Goal: Task Accomplishment & Management: Complete application form

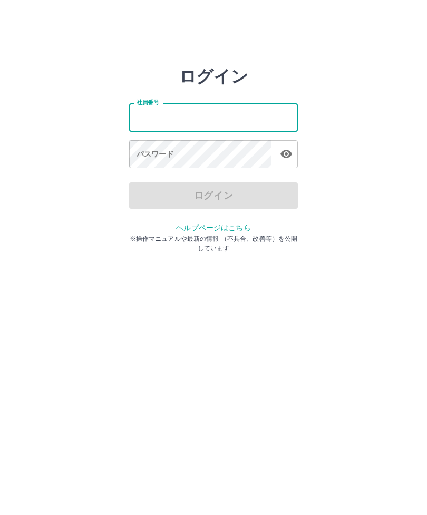
type input "*******"
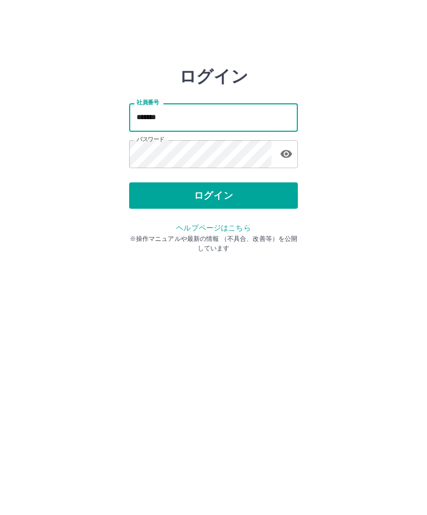
click at [209, 201] on button "ログイン" at bounding box center [213, 195] width 169 height 26
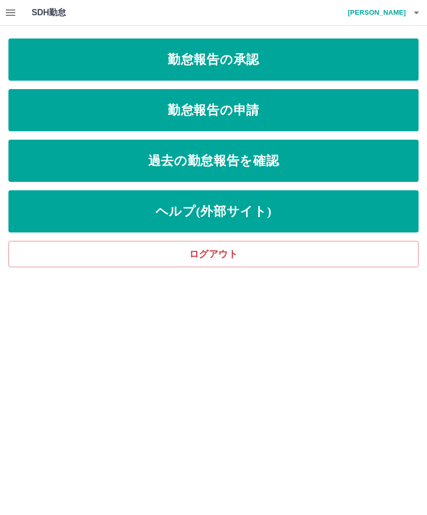
click at [420, 12] on icon "button" at bounding box center [416, 12] width 13 height 13
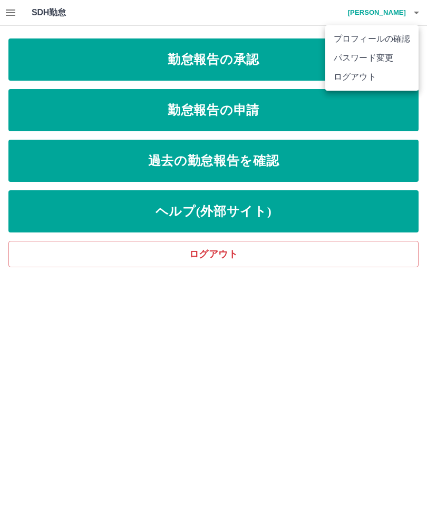
click at [341, 79] on li "ログアウト" at bounding box center [371, 77] width 93 height 19
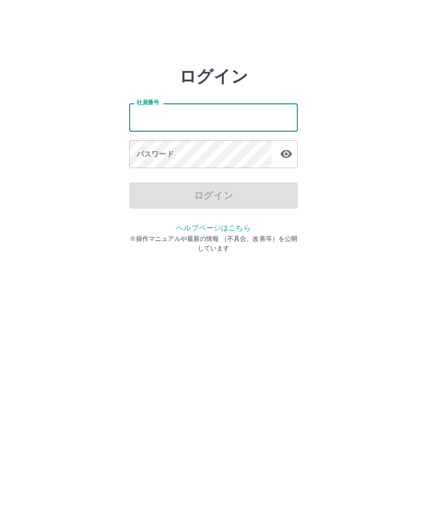
click at [162, 124] on input "社員番号" at bounding box center [213, 117] width 169 height 28
click at [189, 121] on input "社員番号" at bounding box center [213, 117] width 169 height 28
type input "*******"
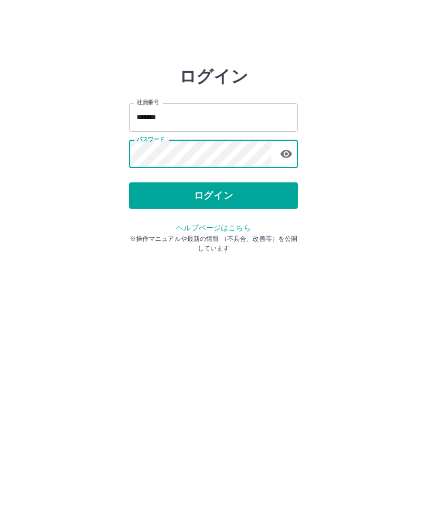
click at [409, 235] on html "ログイン 社員番号 ******* 社員番号 パスワード パスワード ログイン ヘルプページはこちら ※操作マニュアルや最新の情報 （不具合、改善等）を公開し…" at bounding box center [213, 117] width 427 height 235
click at [248, 200] on button "ログイン" at bounding box center [213, 195] width 169 height 26
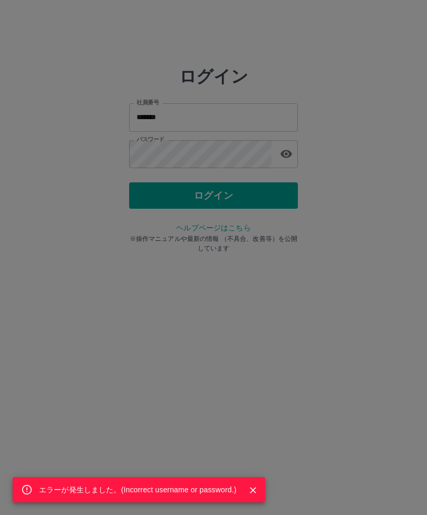
click at [244, 396] on div "エラーが発生しました。( Incorrect username or password. )" at bounding box center [213, 257] width 427 height 515
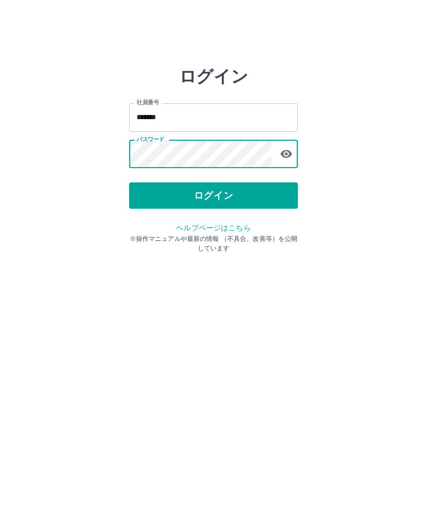
click at [211, 200] on button "ログイン" at bounding box center [213, 195] width 169 height 26
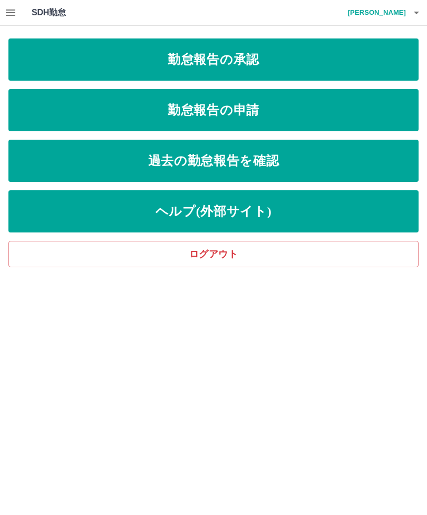
click at [268, 56] on link "勤怠報告の承認" at bounding box center [213, 60] width 410 height 42
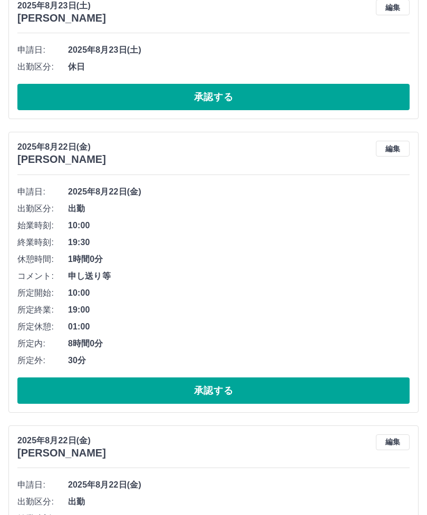
scroll to position [1124, 0]
click at [174, 388] on button "承認する" at bounding box center [213, 391] width 392 height 26
click at [168, 393] on button "承認する" at bounding box center [213, 391] width 392 height 26
click at [208, 387] on button "承認する" at bounding box center [213, 391] width 392 height 26
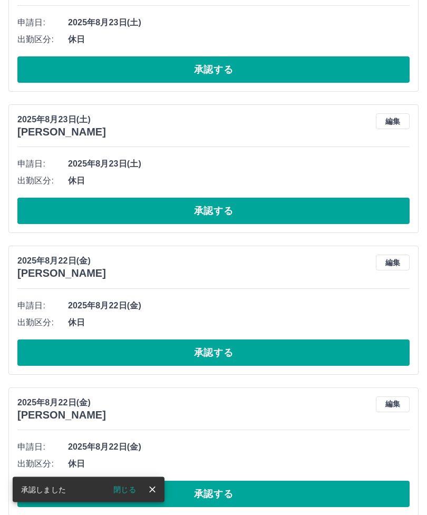
scroll to position [1011, 0]
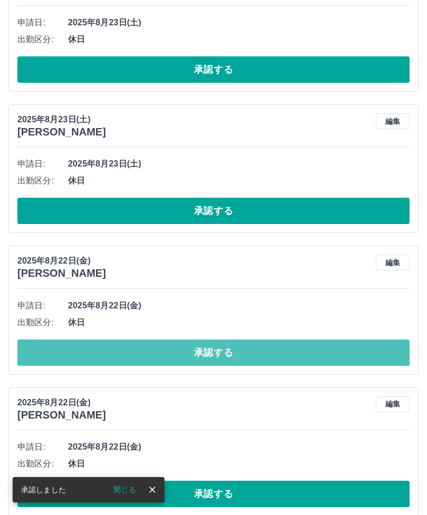
click at [187, 358] on button "承認する" at bounding box center [213, 353] width 392 height 26
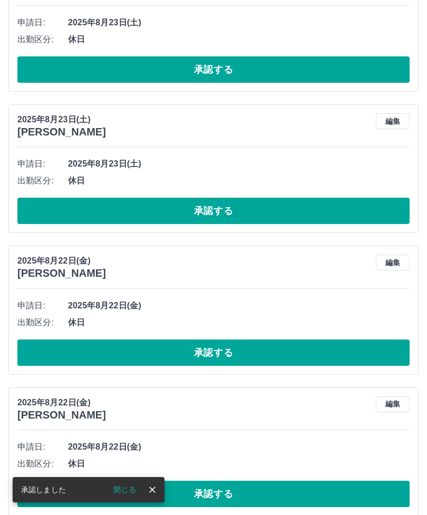
click at [174, 352] on button "承認する" at bounding box center [213, 353] width 392 height 26
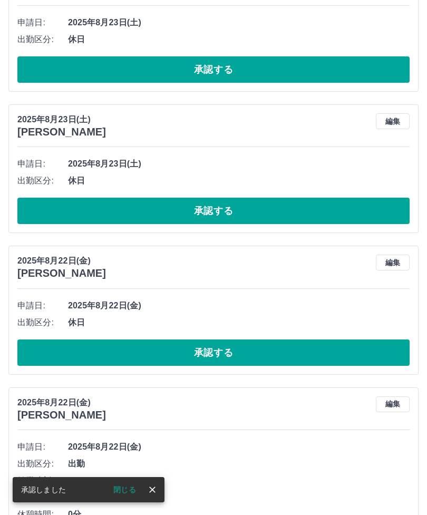
click at [186, 354] on button "承認する" at bounding box center [213, 353] width 392 height 26
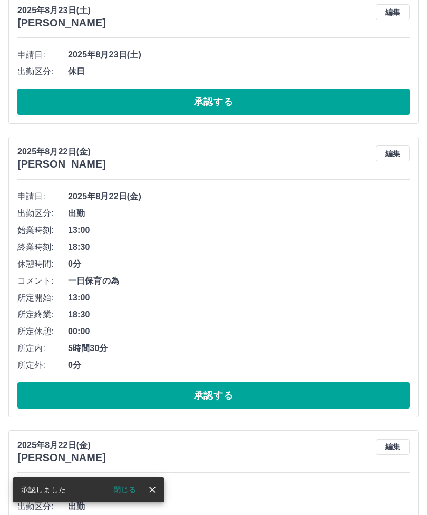
scroll to position [1122, 0]
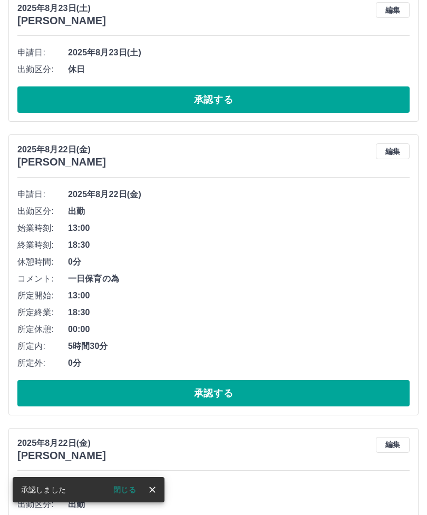
click at [177, 390] on button "承認する" at bounding box center [213, 393] width 392 height 26
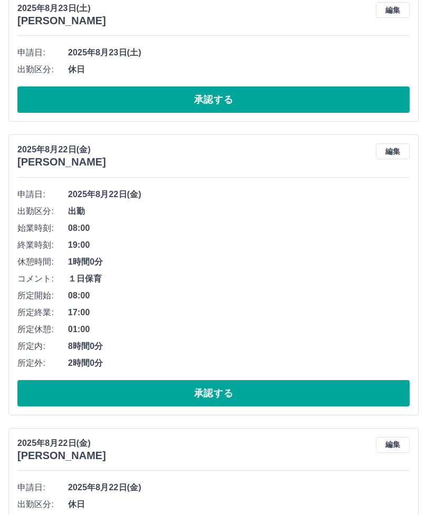
click at [153, 390] on button "承認する" at bounding box center [213, 393] width 392 height 26
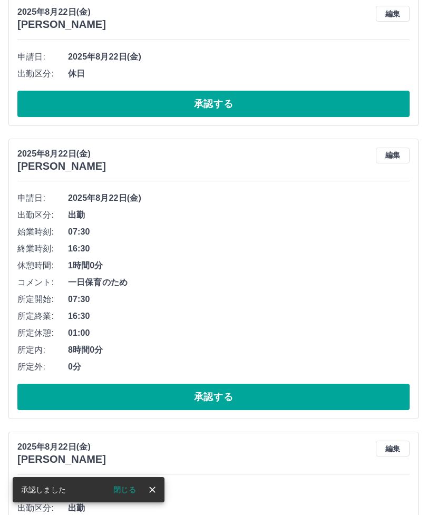
scroll to position [1272, 0]
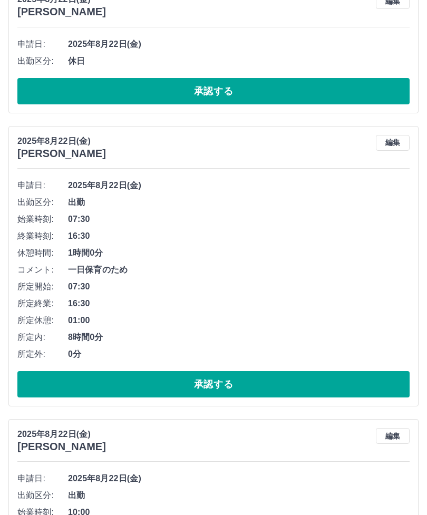
click at [186, 373] on button "承認する" at bounding box center [213, 384] width 392 height 26
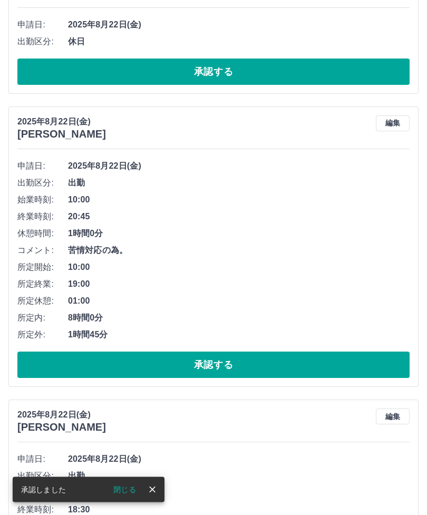
scroll to position [1292, 0]
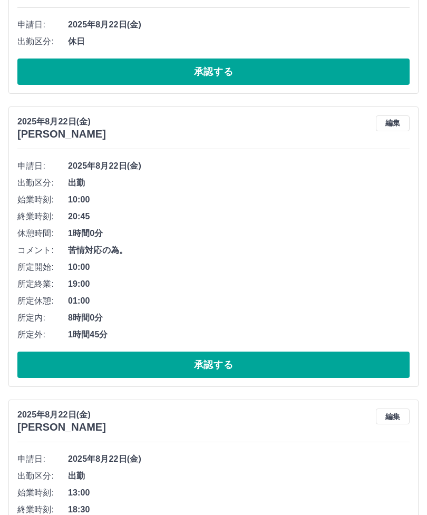
click at [157, 359] on button "承認する" at bounding box center [213, 365] width 392 height 26
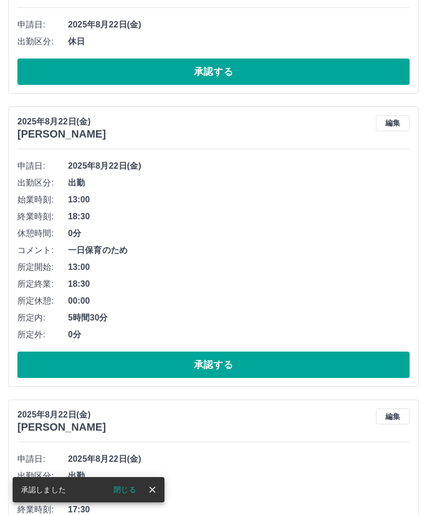
click at [191, 362] on button "承認する" at bounding box center [213, 365] width 392 height 26
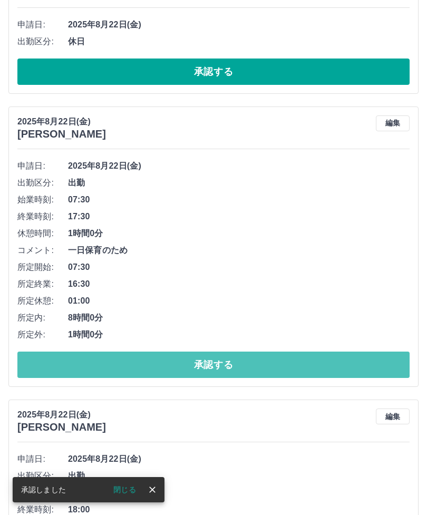
click at [139, 360] on button "承認する" at bounding box center [213, 365] width 392 height 26
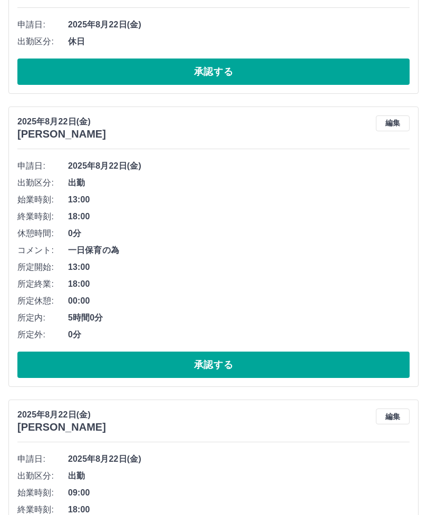
click at [172, 359] on button "承認する" at bounding box center [213, 365] width 392 height 26
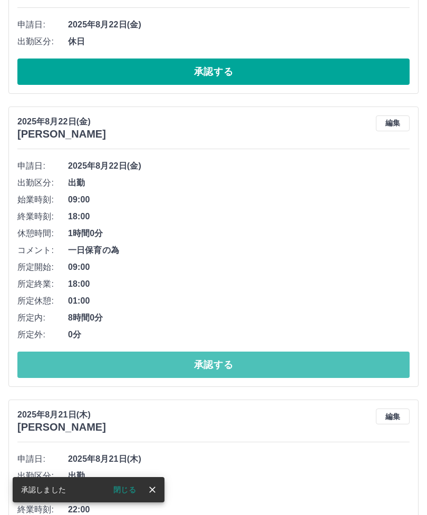
click at [166, 361] on button "承認する" at bounding box center [213, 365] width 392 height 26
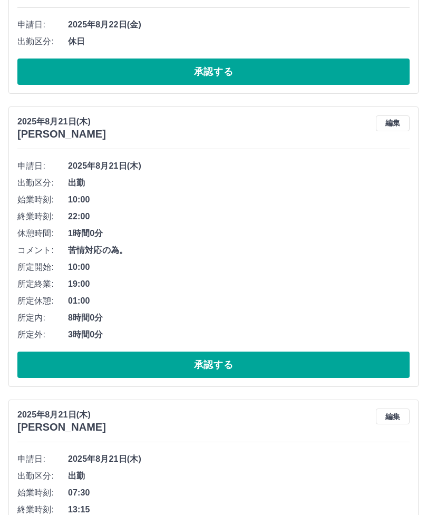
click at [151, 355] on button "承認する" at bounding box center [213, 365] width 392 height 26
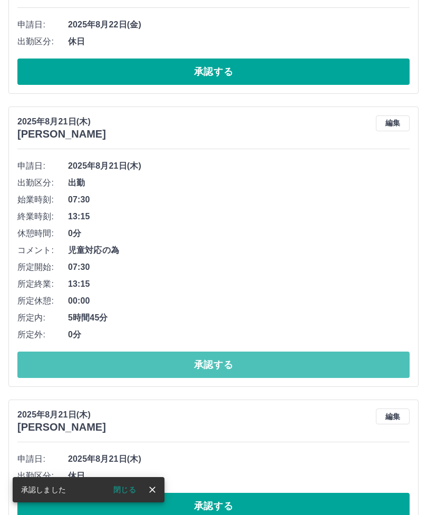
click at [176, 362] on button "承認する" at bounding box center [213, 365] width 392 height 26
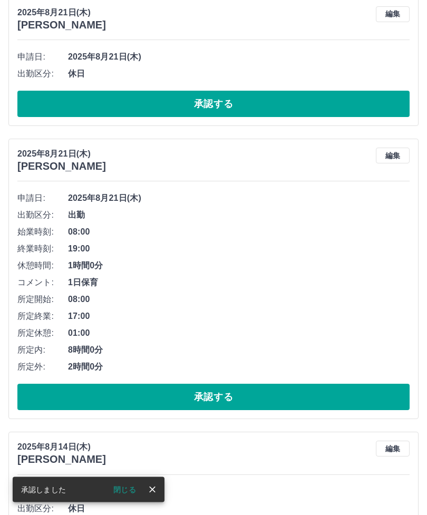
scroll to position [1401, 0]
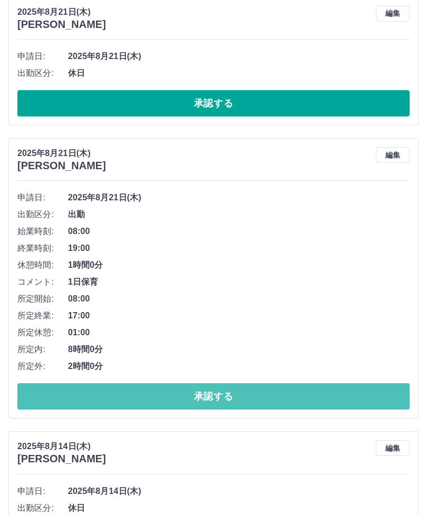
click at [176, 389] on button "承認する" at bounding box center [213, 396] width 392 height 26
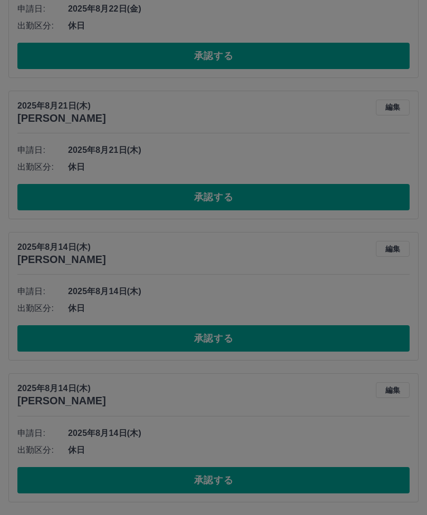
scroll to position [1270, 0]
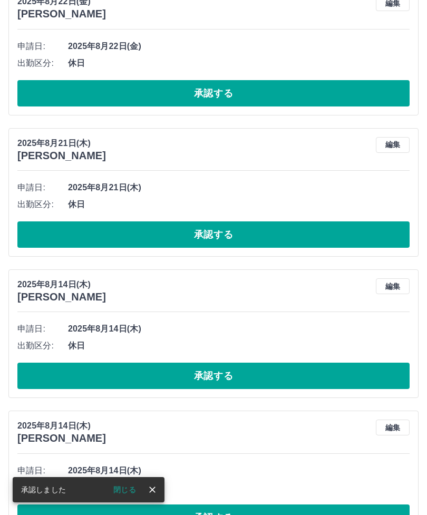
click at [189, 232] on button "承認する" at bounding box center [213, 235] width 392 height 26
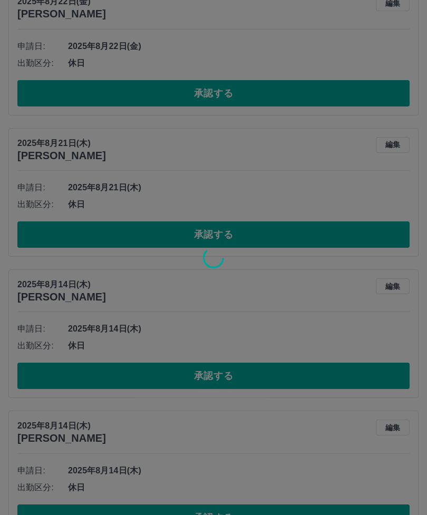
scroll to position [1129, 0]
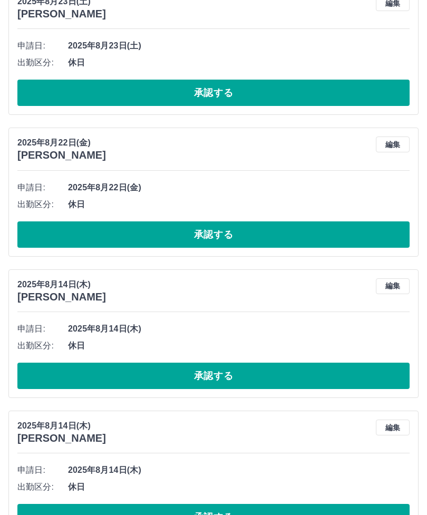
click at [121, 363] on button "承認する" at bounding box center [213, 376] width 392 height 26
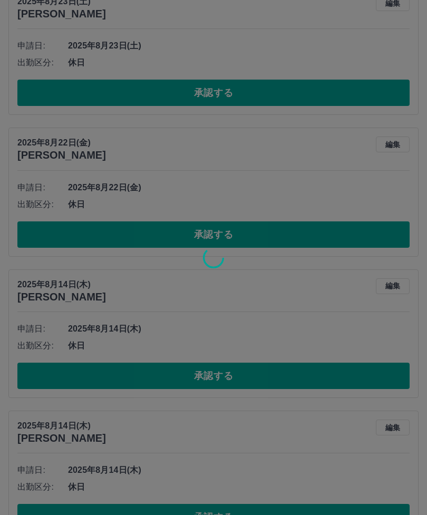
scroll to position [987, 0]
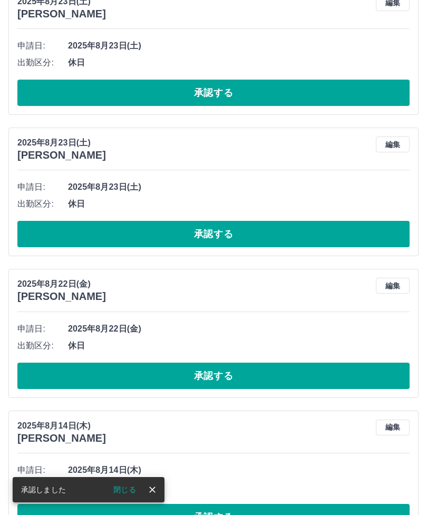
click at [392, 425] on button "編集" at bounding box center [393, 428] width 34 height 16
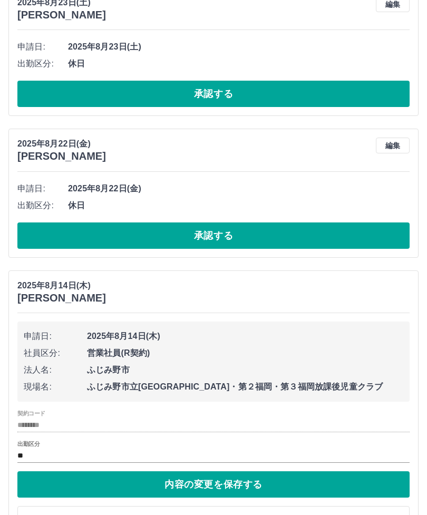
scroll to position [1130, 0]
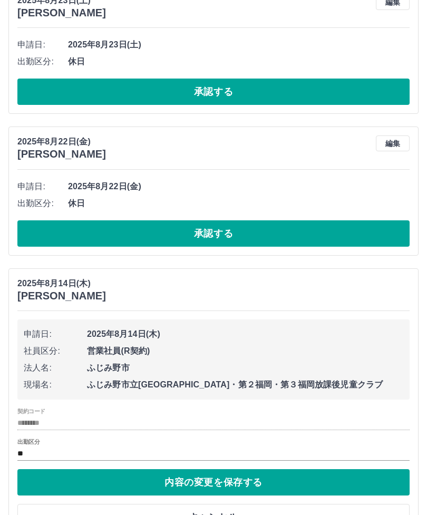
click at [218, 472] on button "内容の変更を保存する" at bounding box center [213, 482] width 392 height 26
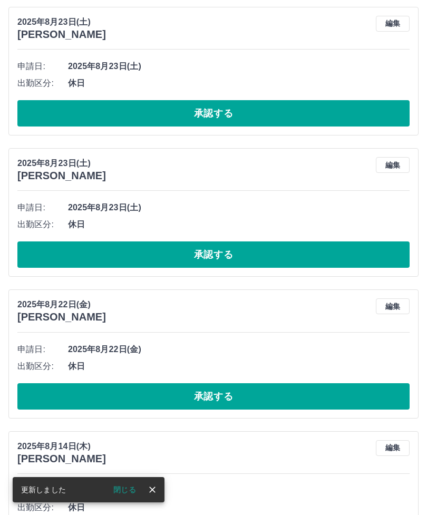
scroll to position [987, 0]
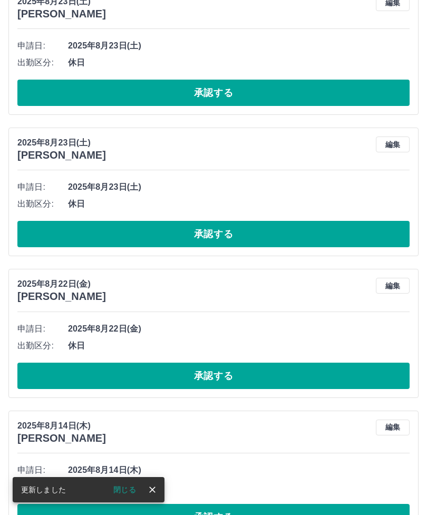
click at [395, 423] on button "編集" at bounding box center [393, 428] width 34 height 16
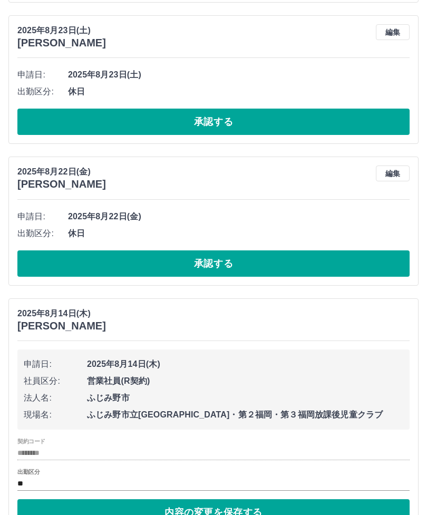
scroll to position [1130, 0]
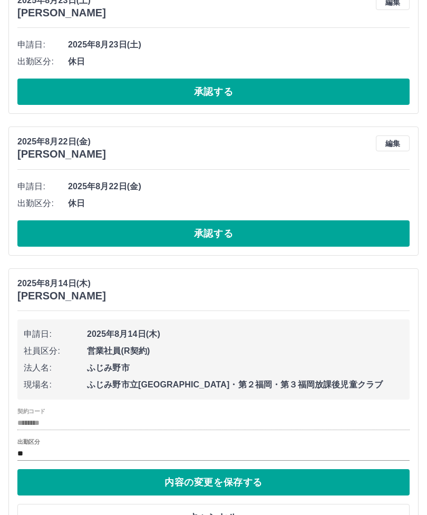
click at [31, 447] on input "**" at bounding box center [213, 453] width 392 height 13
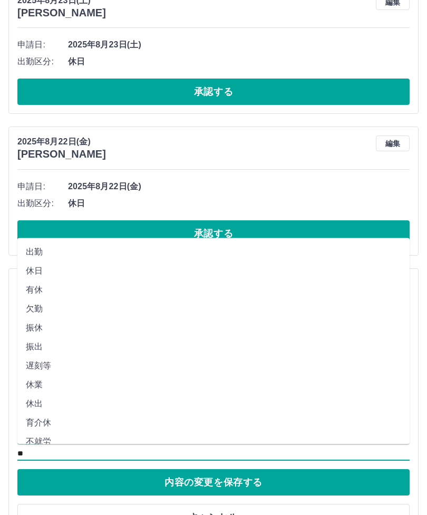
click at [52, 319] on li "振休" at bounding box center [213, 328] width 392 height 19
type input "**"
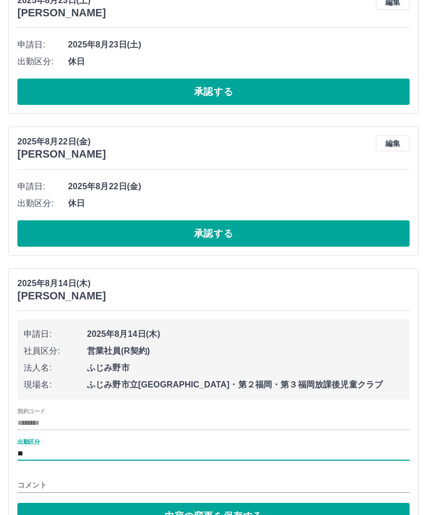
click at [34, 483] on input "コメント" at bounding box center [213, 485] width 392 height 15
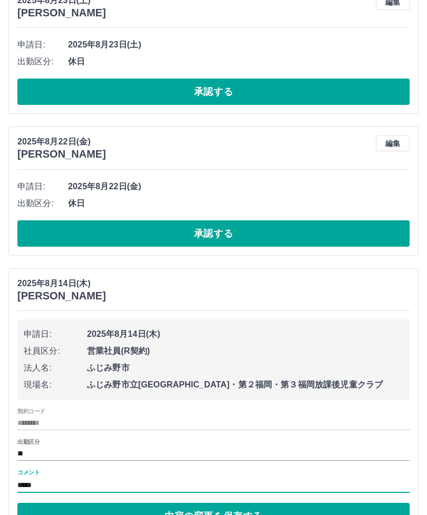
type input "*****"
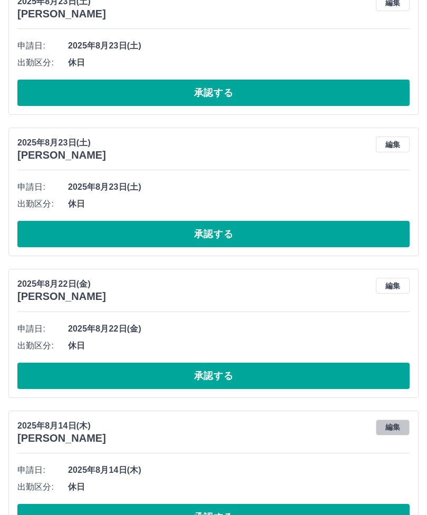
click at [395, 423] on button "編集" at bounding box center [393, 428] width 34 height 16
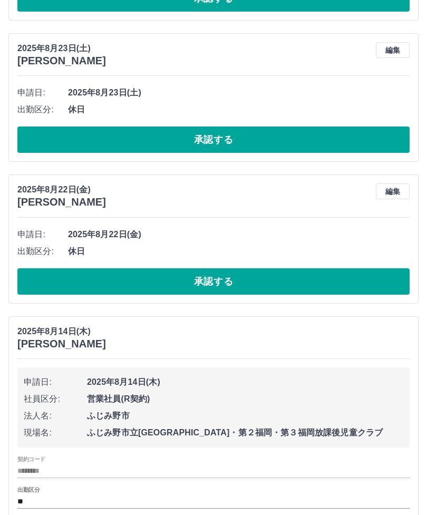
scroll to position [1130, 0]
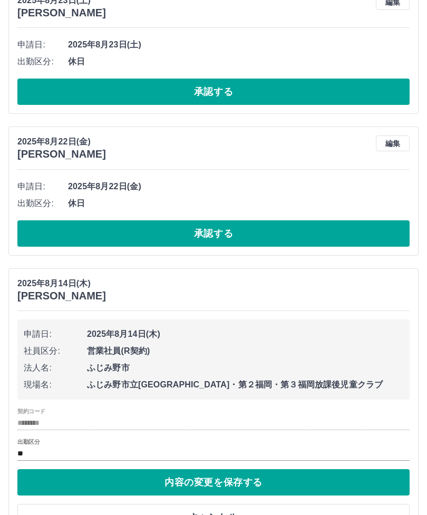
click at [26, 447] on input "**" at bounding box center [213, 453] width 392 height 13
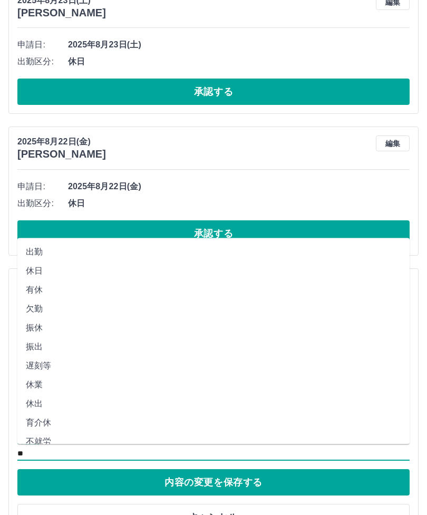
click at [64, 319] on li "振休" at bounding box center [213, 328] width 392 height 19
type input "**"
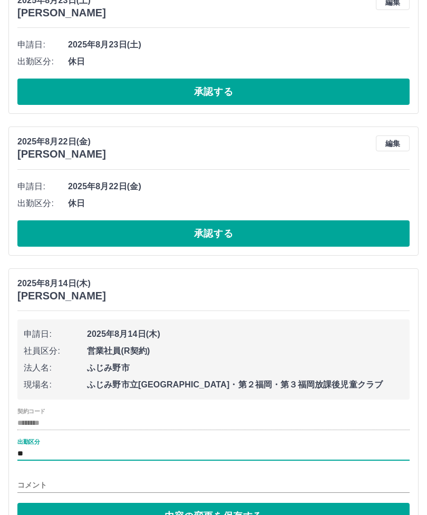
click at [25, 484] on input "コメント" at bounding box center [213, 485] width 392 height 15
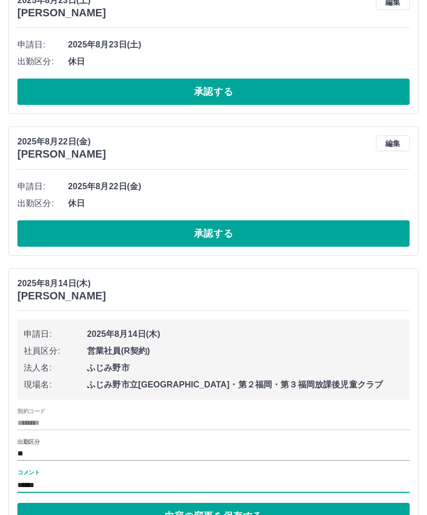
type input "*******"
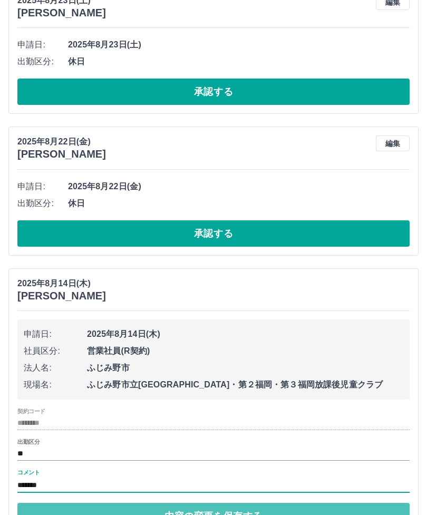
click at [225, 510] on button "内容の変更を保存する" at bounding box center [213, 516] width 392 height 26
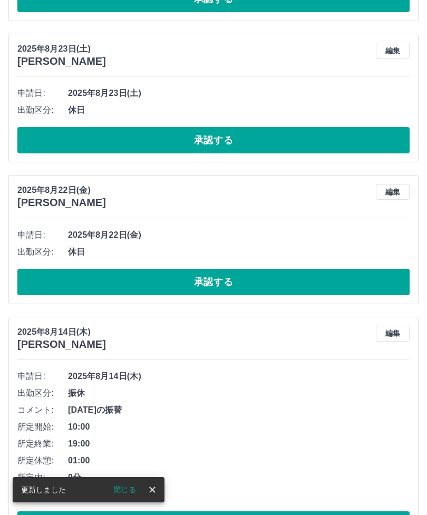
scroll to position [1089, 0]
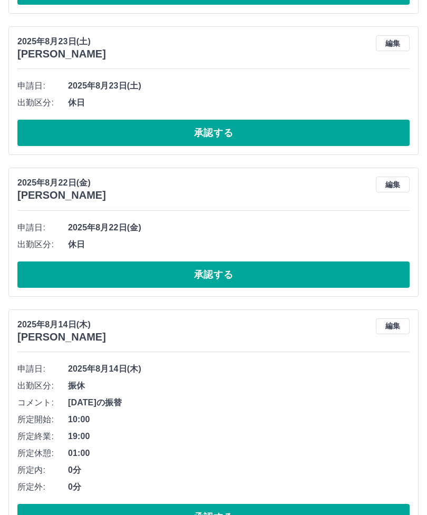
click at [232, 509] on button "承認する" at bounding box center [213, 517] width 392 height 26
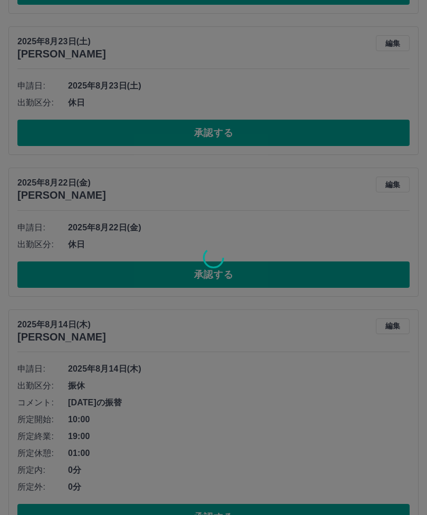
scroll to position [846, 0]
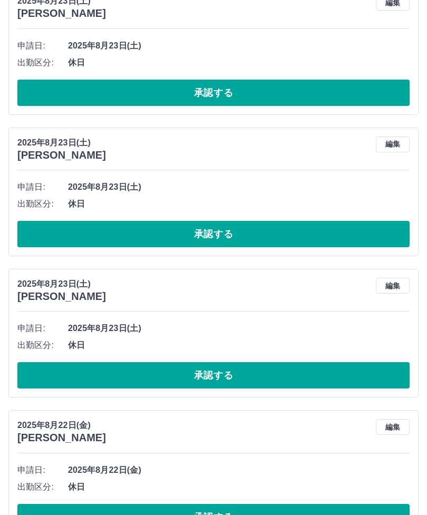
click at [264, 440] on div "2025年8月22日(金) 斎藤　三賀子 編集" at bounding box center [213, 431] width 392 height 25
click at [222, 509] on button "承認する" at bounding box center [213, 517] width 392 height 26
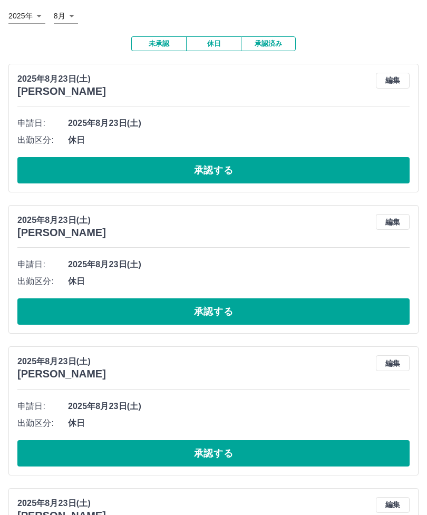
scroll to position [0, 0]
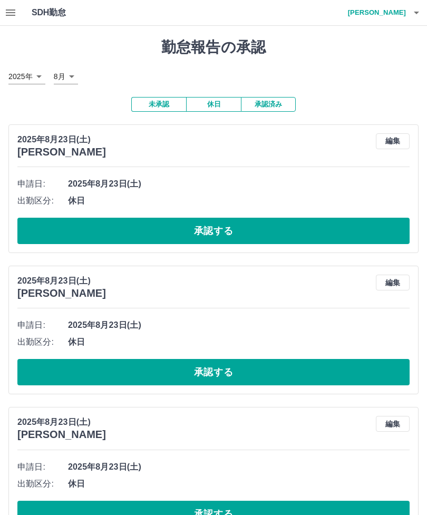
click at [281, 74] on div "2025年 **** 8月 *" at bounding box center [213, 76] width 410 height 15
click at [272, 101] on button "承認済み" at bounding box center [268, 104] width 55 height 15
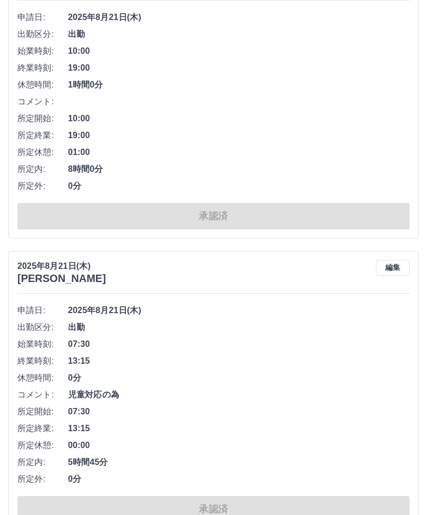
scroll to position [6184, 0]
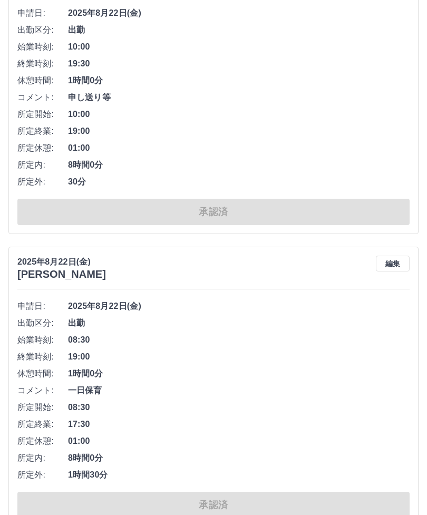
scroll to position [0, 0]
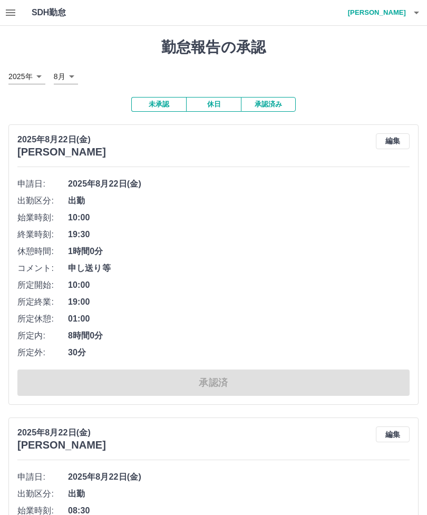
click at [7, 12] on icon "button" at bounding box center [10, 12] width 13 height 13
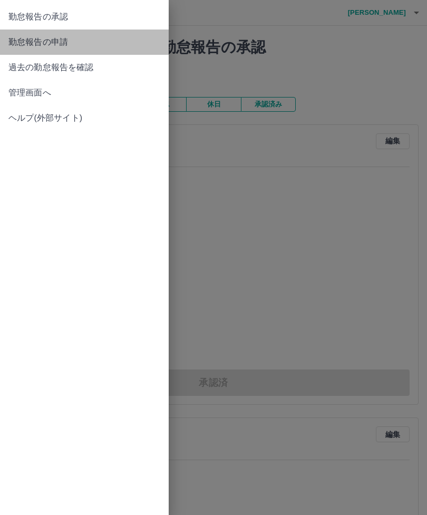
click at [79, 40] on span "勤怠報告の申請" at bounding box center [84, 42] width 152 height 13
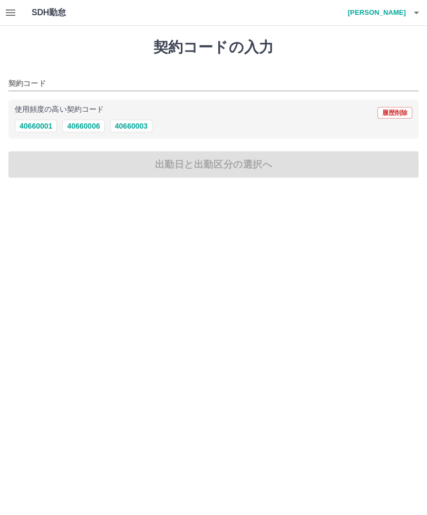
click at [35, 121] on button "40660001" at bounding box center [36, 126] width 42 height 13
type input "********"
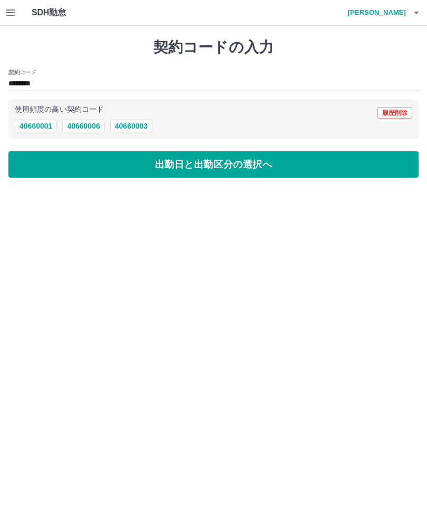
click at [163, 178] on button "出勤日と出勤区分の選択へ" at bounding box center [213, 164] width 410 height 26
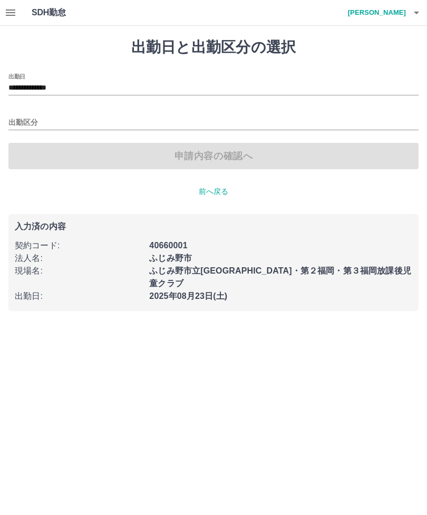
click at [16, 84] on input "**********" at bounding box center [213, 88] width 410 height 13
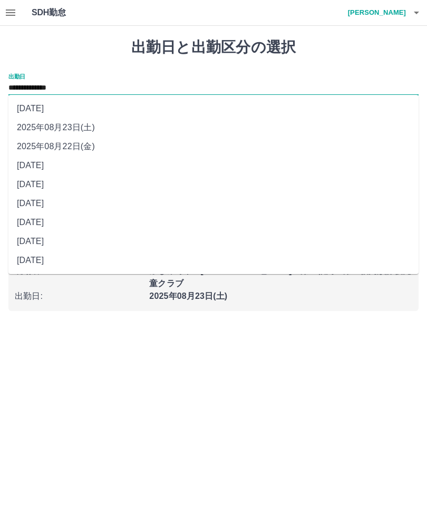
click at [60, 168] on li "2025年08月21日(木)" at bounding box center [213, 165] width 410 height 19
type input "**********"
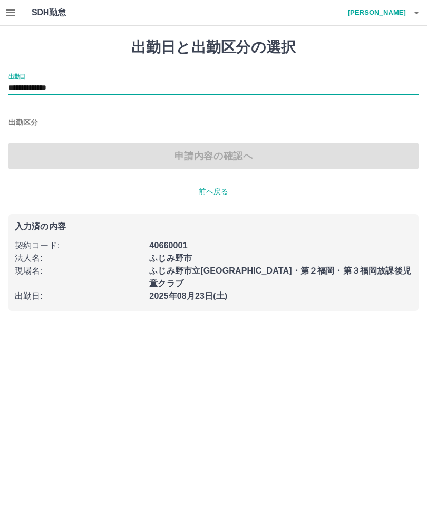
click at [18, 122] on input "出勤区分" at bounding box center [213, 123] width 410 height 13
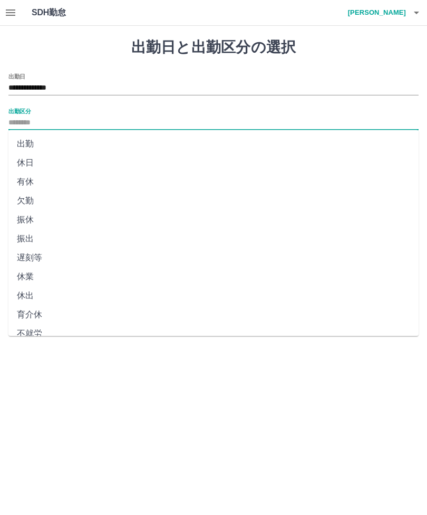
click at [45, 140] on li "出勤" at bounding box center [213, 143] width 410 height 19
type input "**"
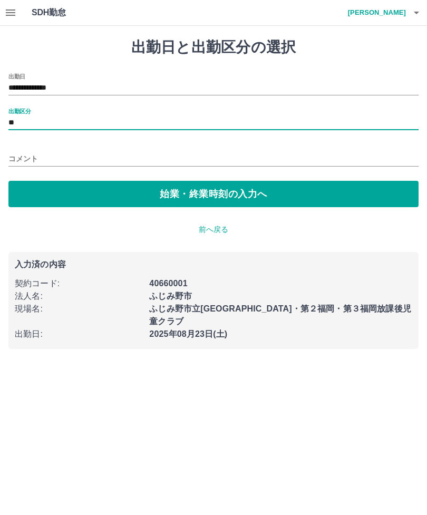
click at [22, 158] on input "コメント" at bounding box center [213, 158] width 410 height 15
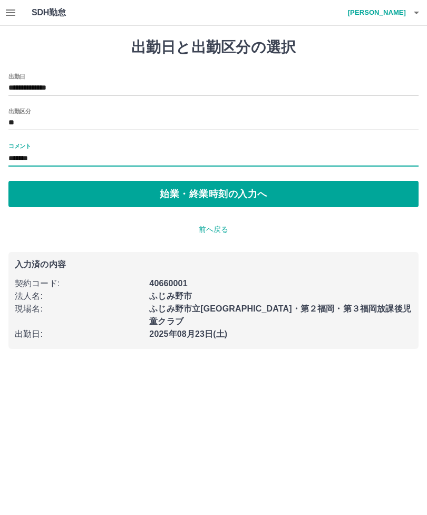
type input "*******"
click at [255, 193] on button "始業・終業時刻の入力へ" at bounding box center [213, 194] width 410 height 26
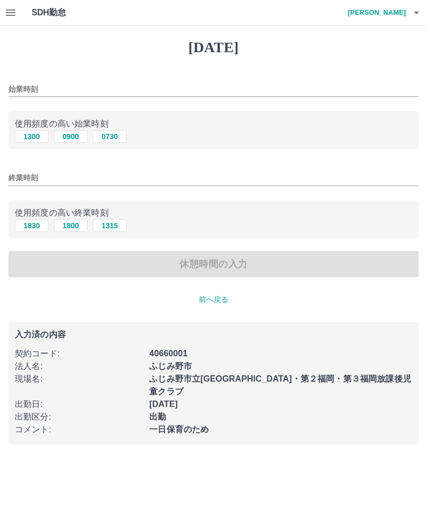
click at [116, 134] on button "0730" at bounding box center [110, 136] width 34 height 13
type input "****"
click at [20, 182] on input "終業時刻" at bounding box center [213, 177] width 410 height 15
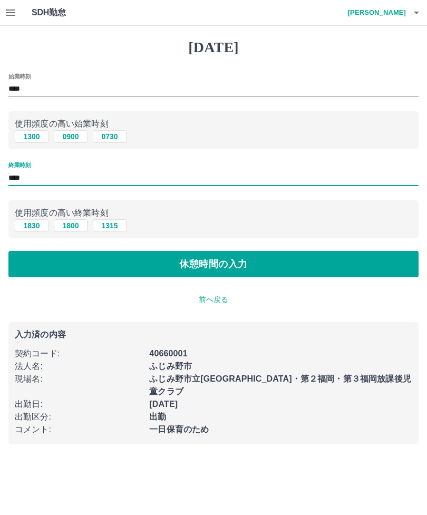
type input "****"
click at [116, 266] on button "休憩時間の入力" at bounding box center [213, 264] width 410 height 26
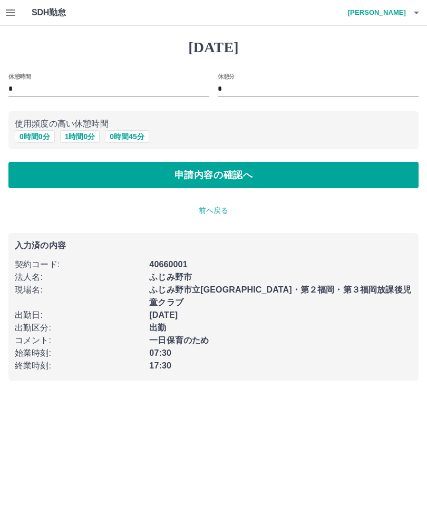
click at [79, 137] on button "1 時間 0 分" at bounding box center [80, 136] width 40 height 13
type input "*"
click at [86, 136] on button "1 時間 0 分" at bounding box center [80, 136] width 40 height 13
click at [227, 176] on button "申請内容の確認へ" at bounding box center [213, 175] width 410 height 26
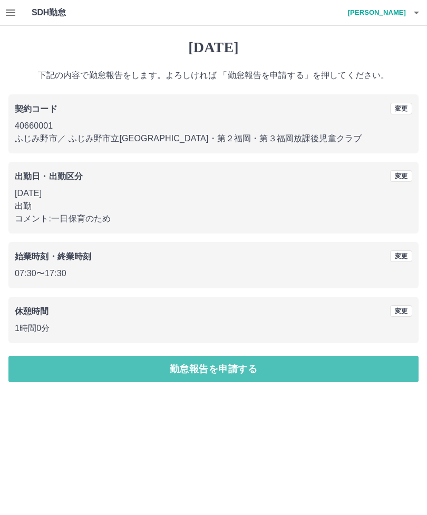
click at [216, 367] on button "勤怠報告を申請する" at bounding box center [213, 369] width 410 height 26
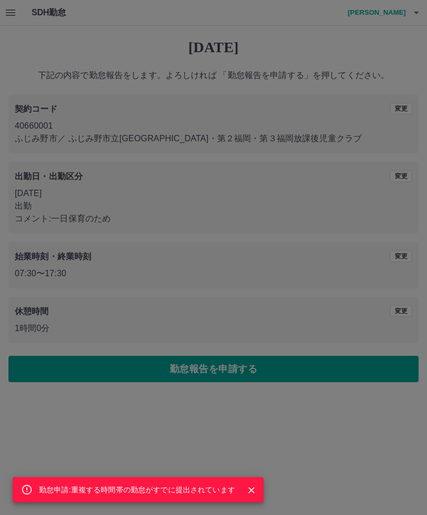
click at [256, 490] on icon "Close" at bounding box center [251, 490] width 11 height 11
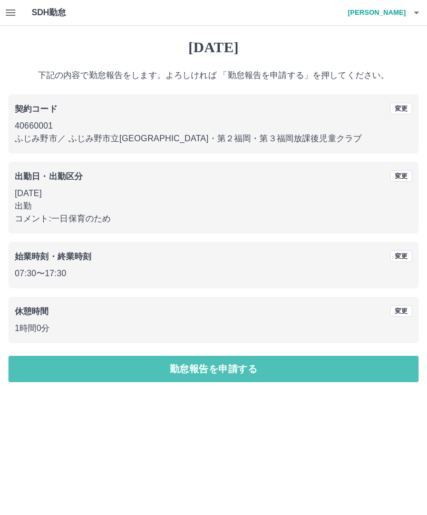
click at [242, 373] on button "勤怠報告を申請する" at bounding box center [213, 369] width 410 height 26
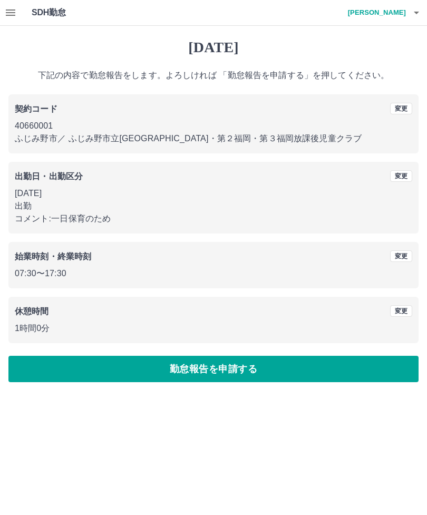
click at [245, 370] on button "勤怠報告を申請する" at bounding box center [213, 369] width 410 height 26
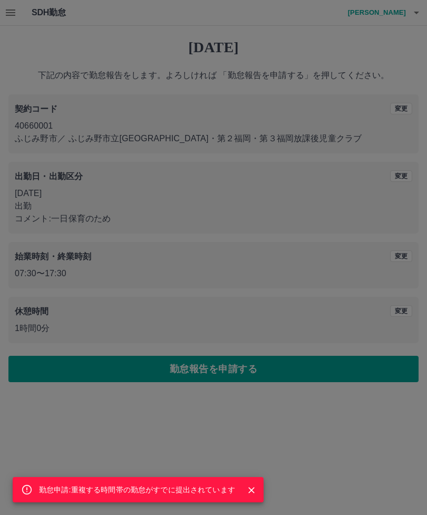
click at [258, 489] on button "Close" at bounding box center [252, 491] width 16 height 16
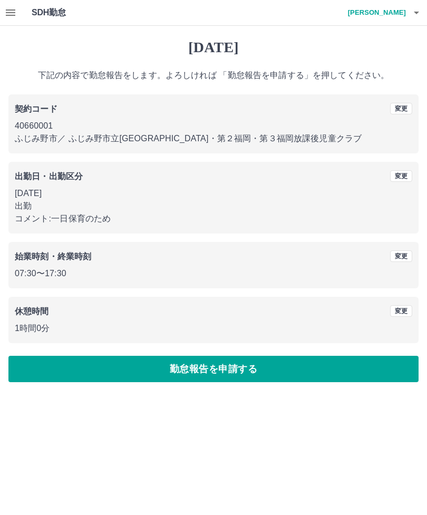
click at [6, 11] on icon "button" at bounding box center [10, 12] width 9 height 6
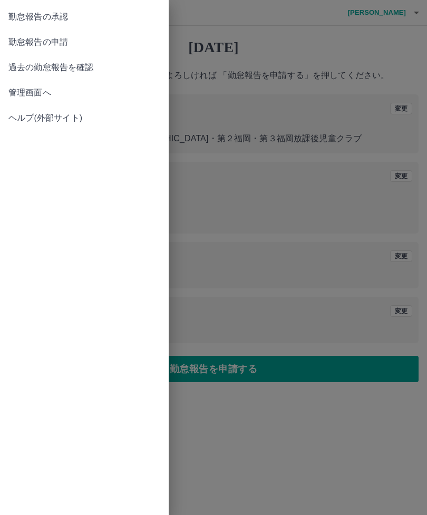
click at [89, 17] on span "勤怠報告の承認" at bounding box center [84, 17] width 152 height 13
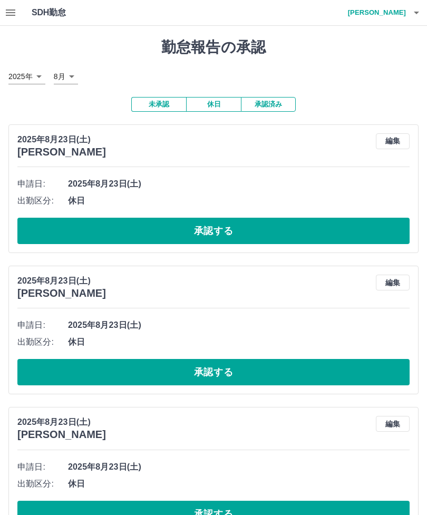
click at [266, 102] on button "承認済み" at bounding box center [268, 104] width 55 height 15
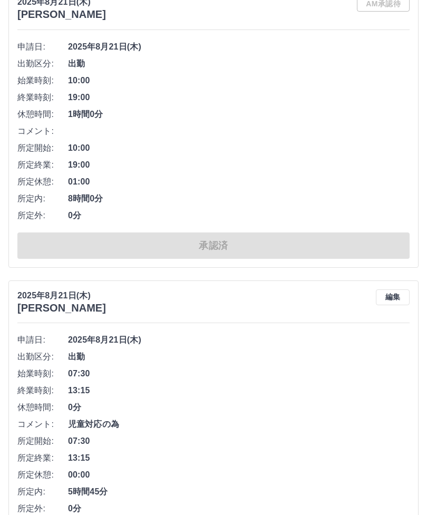
scroll to position [6184, 0]
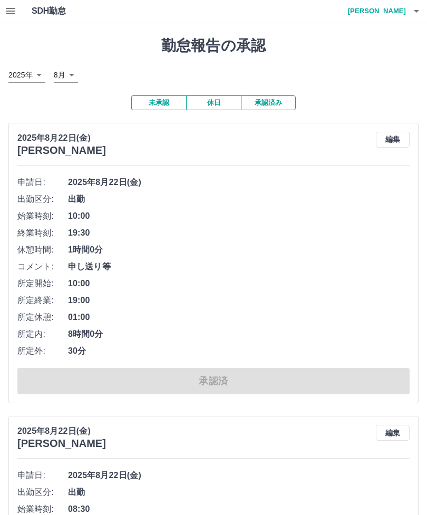
scroll to position [0, 0]
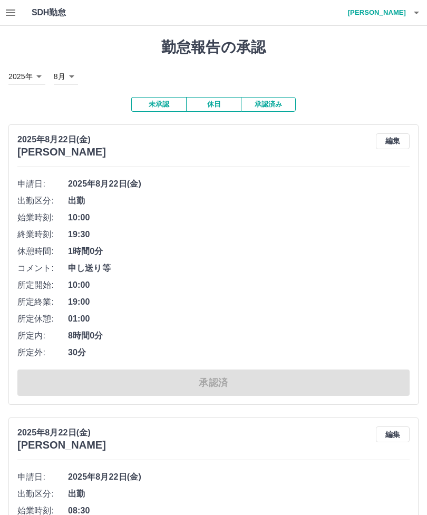
click at [153, 99] on button "未承認" at bounding box center [158, 104] width 55 height 15
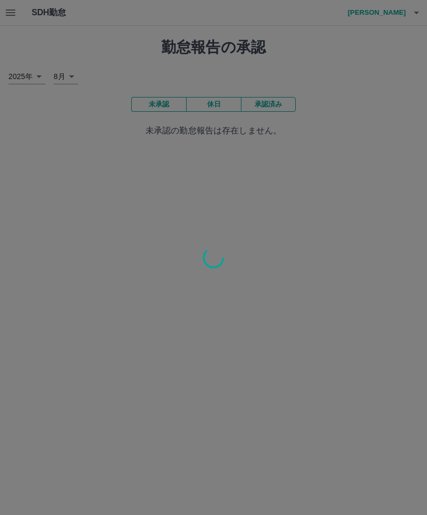
click at [16, 11] on div at bounding box center [213, 257] width 427 height 515
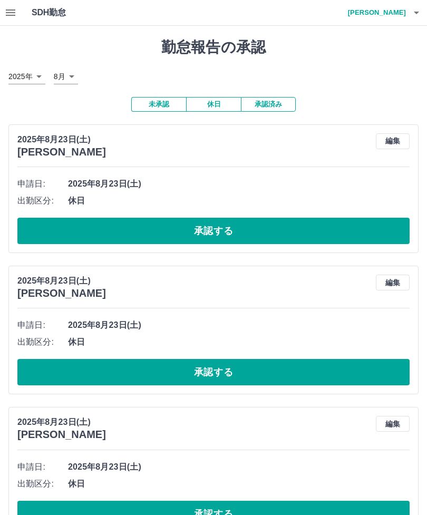
click at [14, 12] on icon "button" at bounding box center [10, 12] width 13 height 13
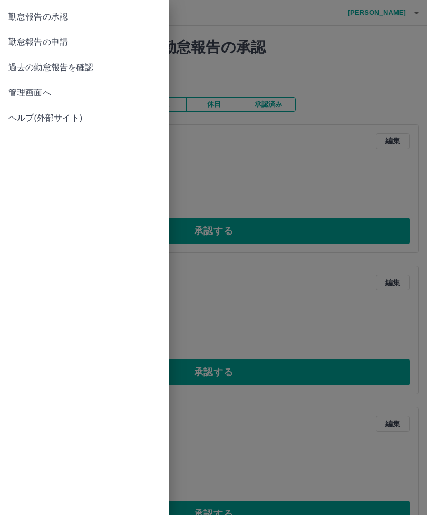
click at [101, 64] on span "過去の勤怠報告を確認" at bounding box center [84, 67] width 152 height 13
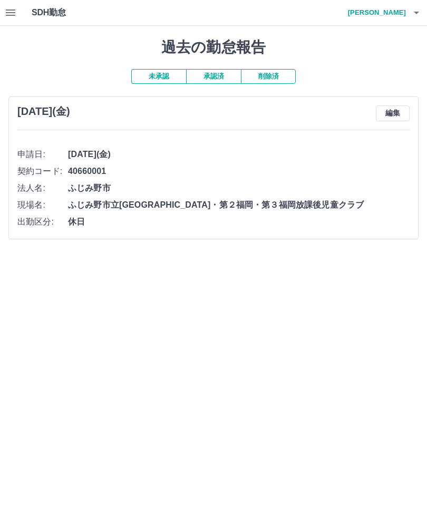
click at [278, 73] on button "削除済" at bounding box center [268, 76] width 55 height 15
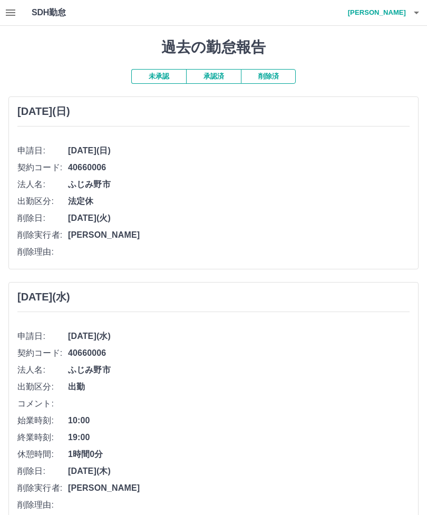
click at [279, 74] on button "削除済" at bounding box center [268, 76] width 55 height 15
click at [154, 72] on button "未承認" at bounding box center [158, 76] width 55 height 15
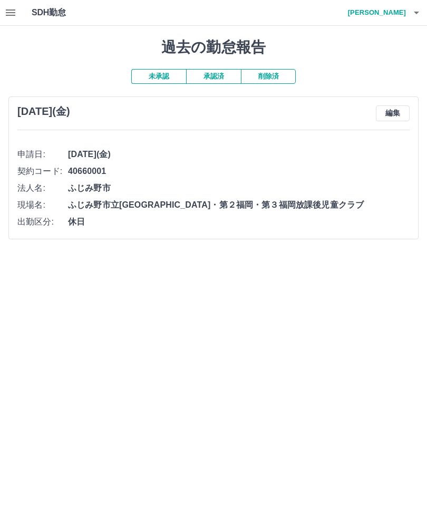
click at [204, 74] on button "承認済" at bounding box center [213, 76] width 55 height 15
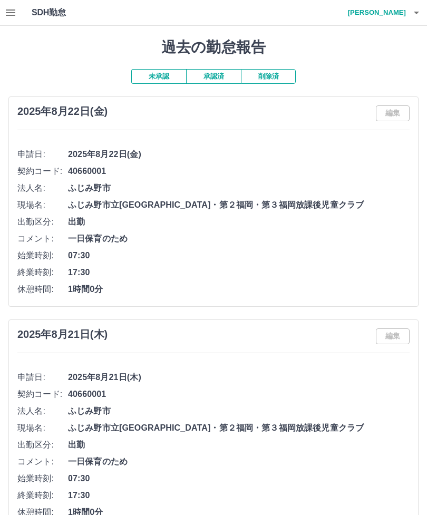
click at [405, 12] on h4 "[PERSON_NAME]" at bounding box center [374, 12] width 63 height 25
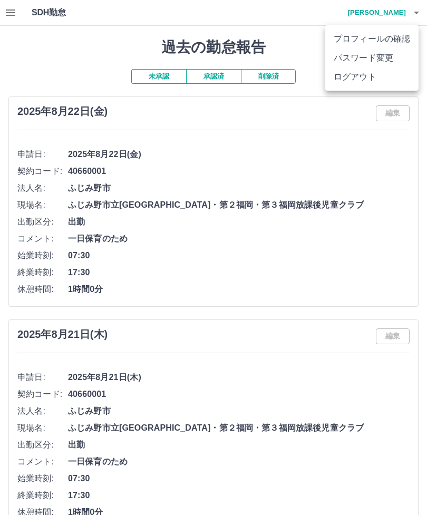
click at [386, 79] on li "ログアウト" at bounding box center [371, 77] width 93 height 19
